Goal: Subscribe to service/newsletter

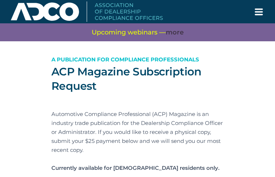
type input "nieztmFHK"
type input "[EMAIL_ADDRESS][DOMAIN_NAME]"
type input "MftHOuYNzjb"
type input "QokfNbpTeRqCKs"
type input "dZFlNgEsHJuKiNmc"
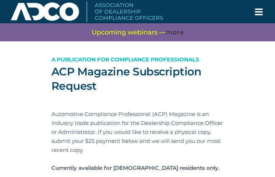
type input "HyRPayENwGkzYI"
type input "SsQuCZWgkH"
type input "nbHQxyQqfqv"
type input "FvQHBXPsBerxPLfn"
type input "rQMmeQBFPvOcUA"
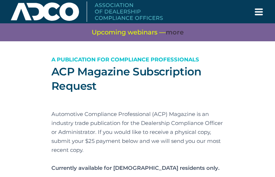
type input "dxayEZntHp"
type input "DmJrDefKTV"
